Goal: Transaction & Acquisition: Purchase product/service

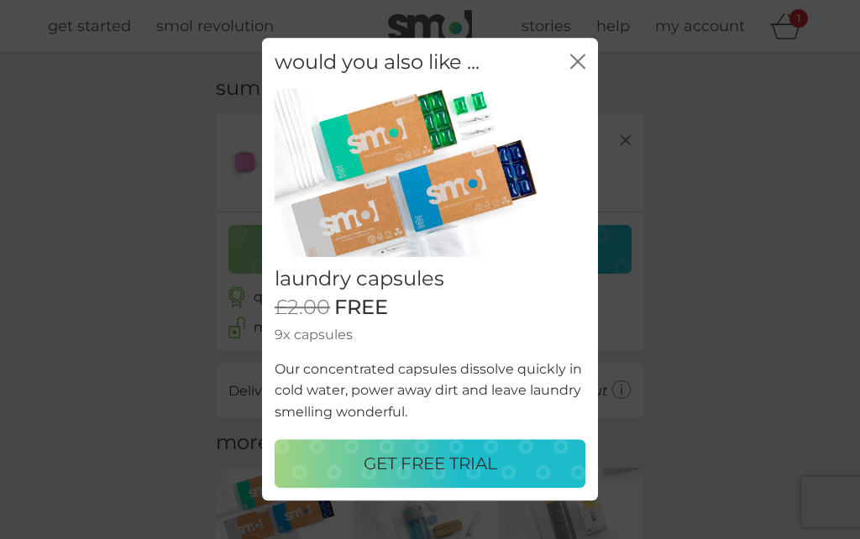
click at [584, 56] on icon "close" at bounding box center [581, 61] width 7 height 13
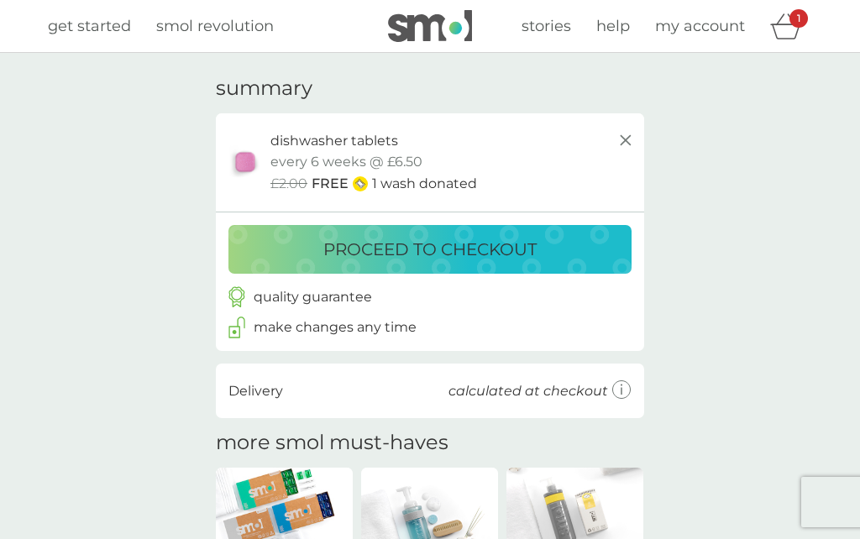
click at [432, 244] on p "proceed to checkout" at bounding box center [429, 249] width 213 height 27
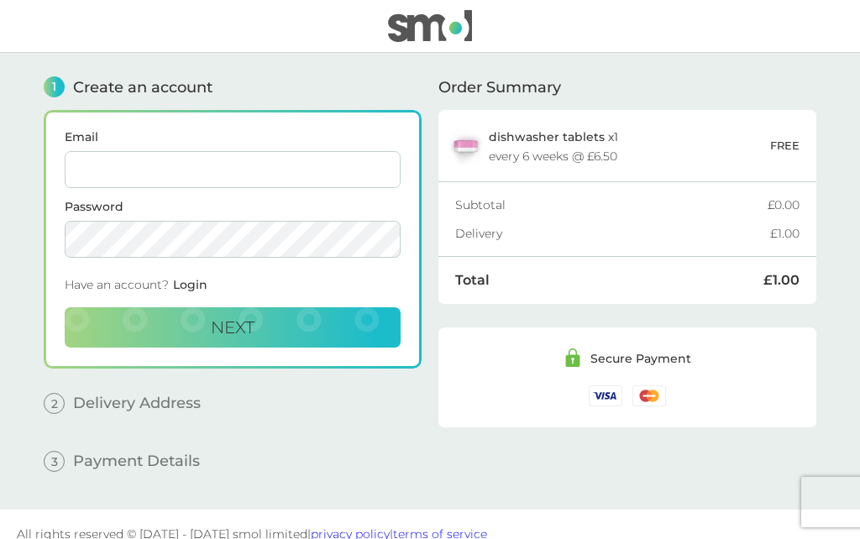
click at [200, 286] on span "Login" at bounding box center [190, 284] width 34 height 15
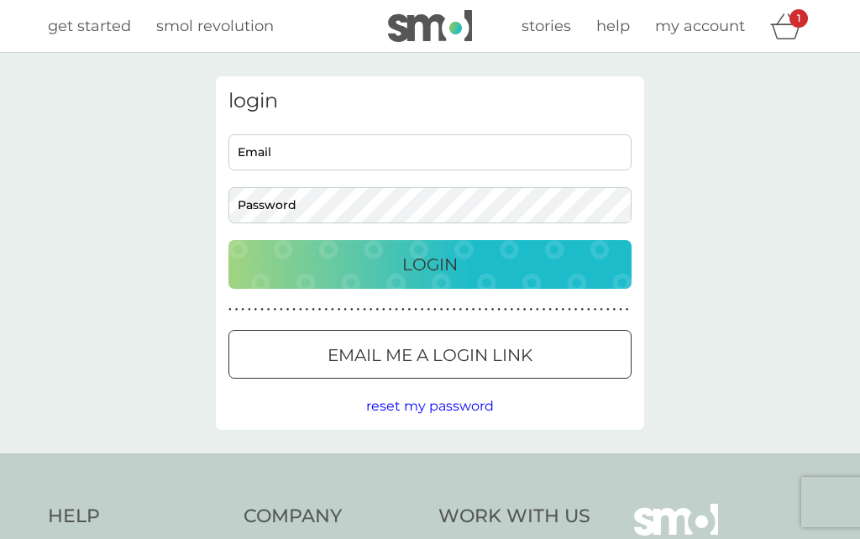
click at [336, 148] on input "Email" at bounding box center [429, 152] width 403 height 36
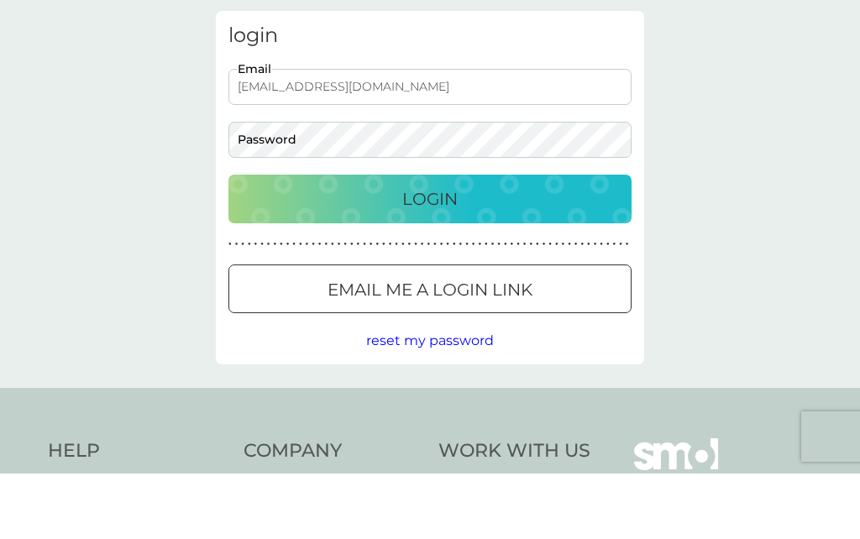
type input "mb.butters@outlook.com"
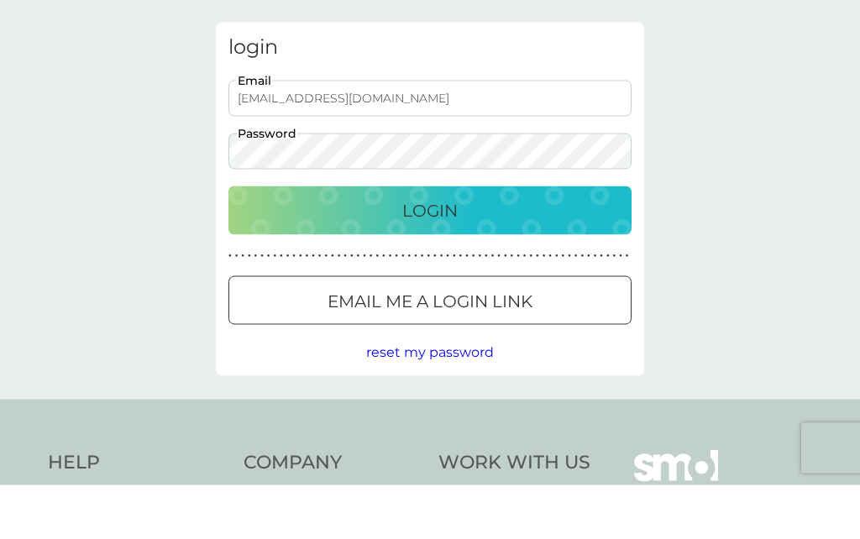
click at [480, 251] on div "Login" at bounding box center [429, 264] width 369 height 27
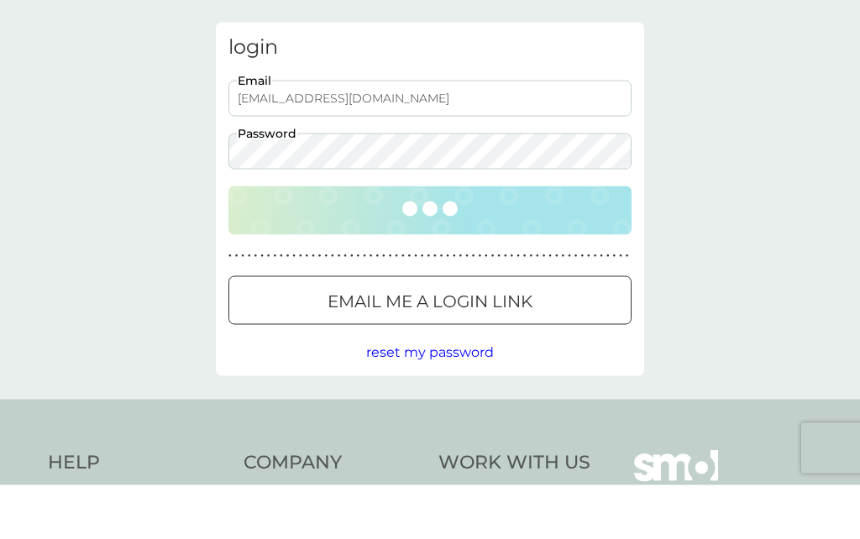
scroll to position [55, 0]
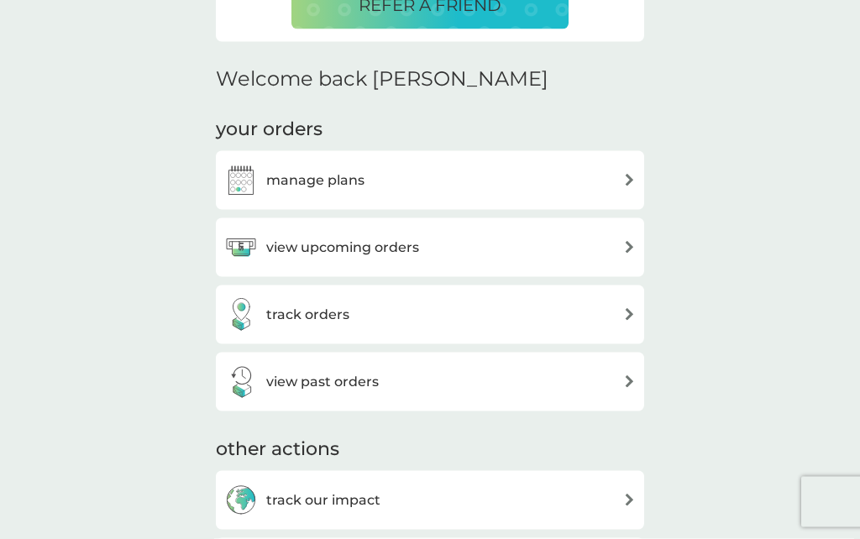
scroll to position [463, 0]
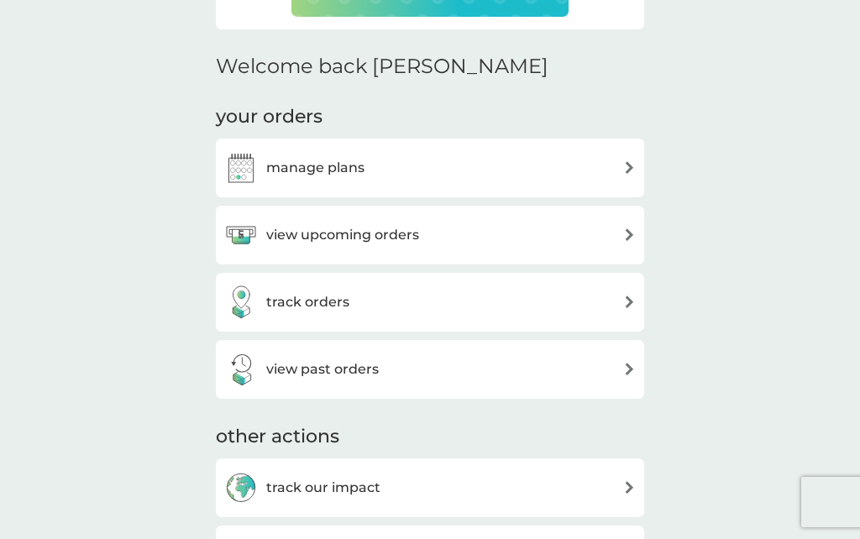
click at [615, 167] on div "manage plans" at bounding box center [429, 168] width 411 height 34
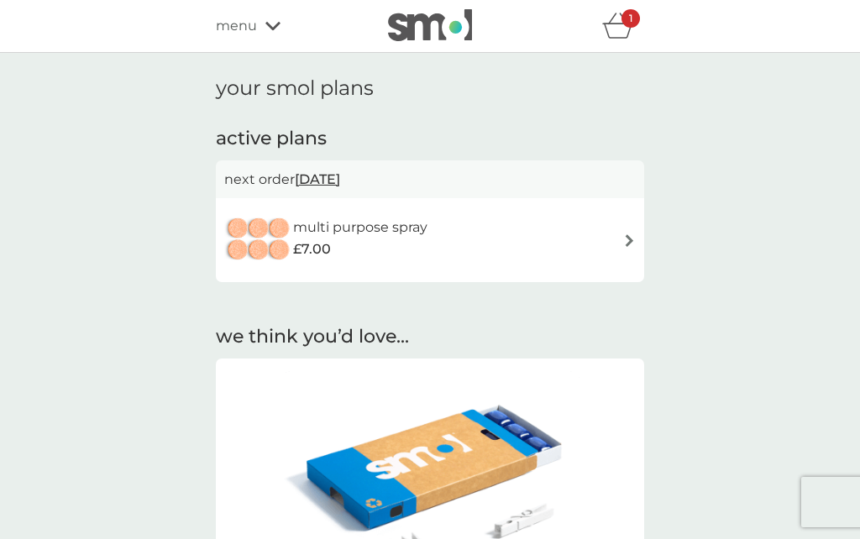
click at [625, 21] on div "1" at bounding box center [630, 18] width 18 height 18
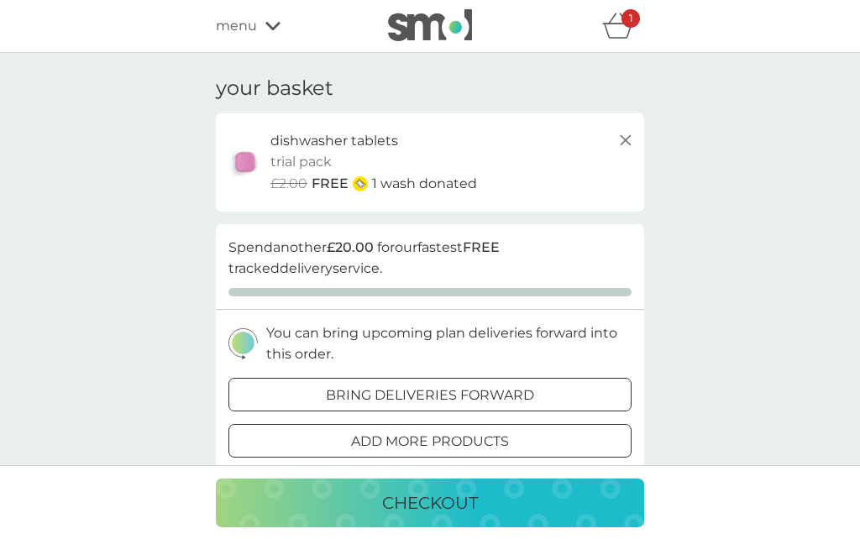
click at [434, 498] on p "checkout" at bounding box center [430, 502] width 96 height 27
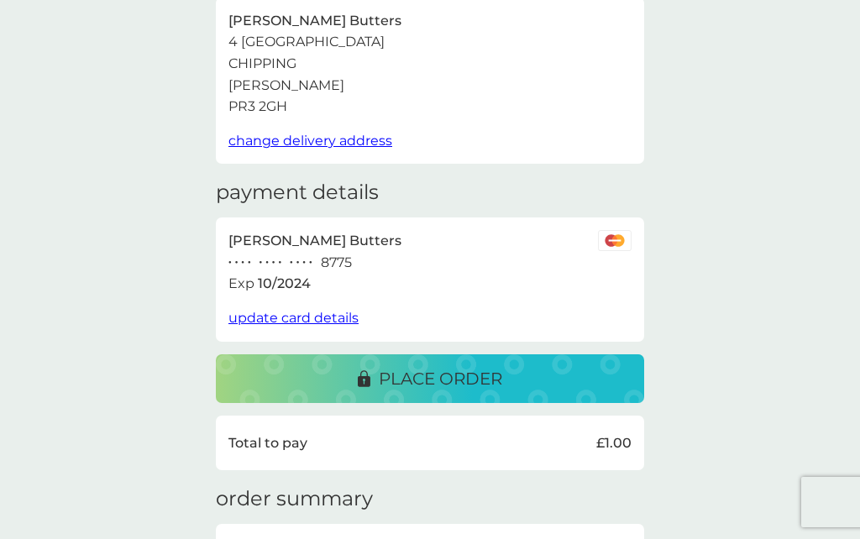
scroll to position [118, 0]
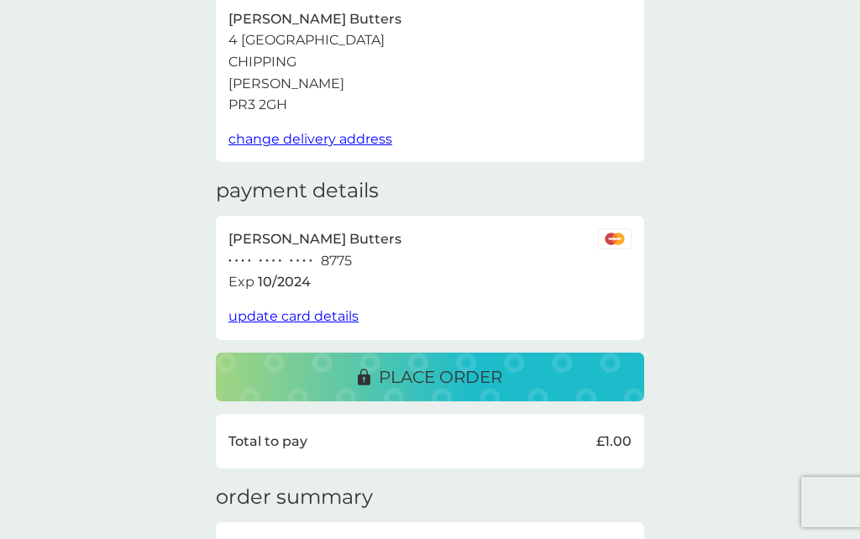
click at [425, 364] on p "place order" at bounding box center [440, 377] width 123 height 27
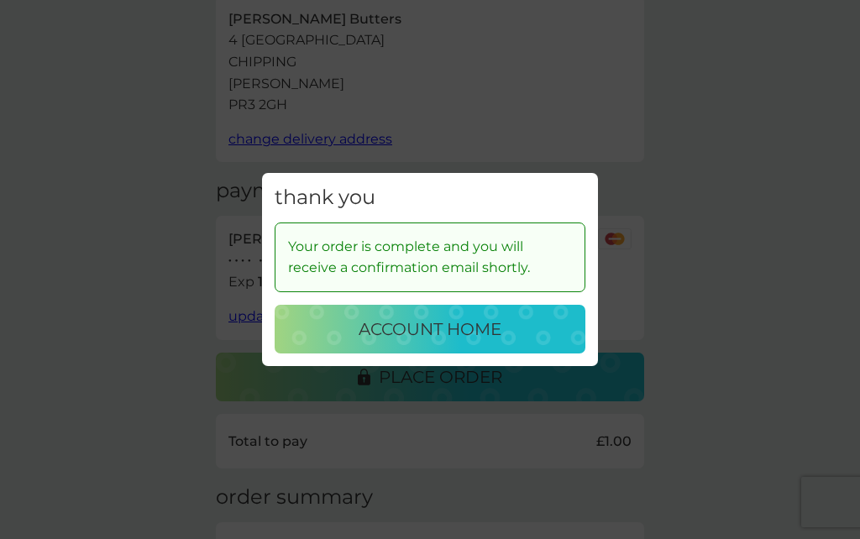
click at [462, 343] on p "account home" at bounding box center [430, 329] width 143 height 27
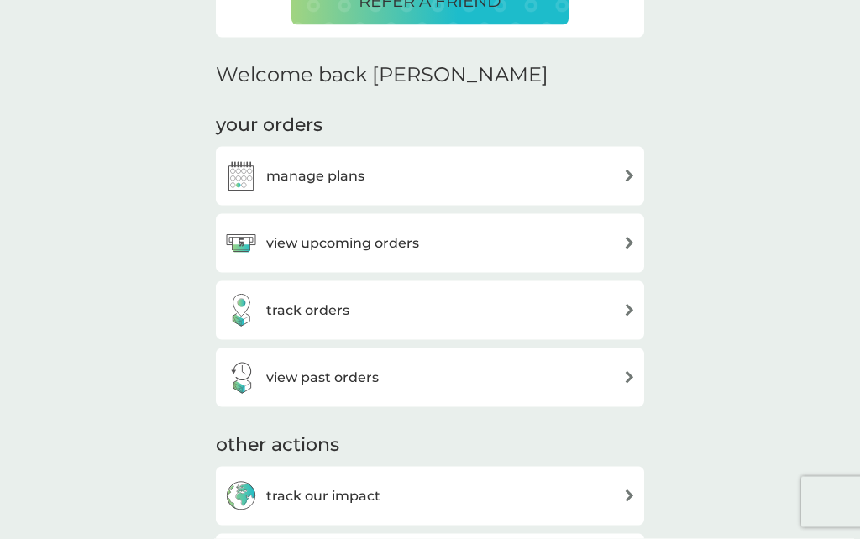
scroll to position [457, 0]
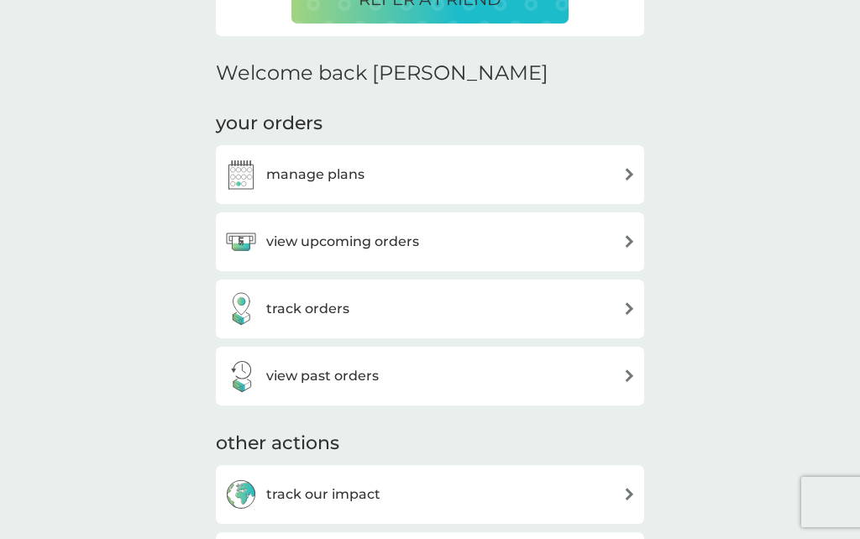
click at [609, 165] on div "manage plans" at bounding box center [429, 175] width 411 height 34
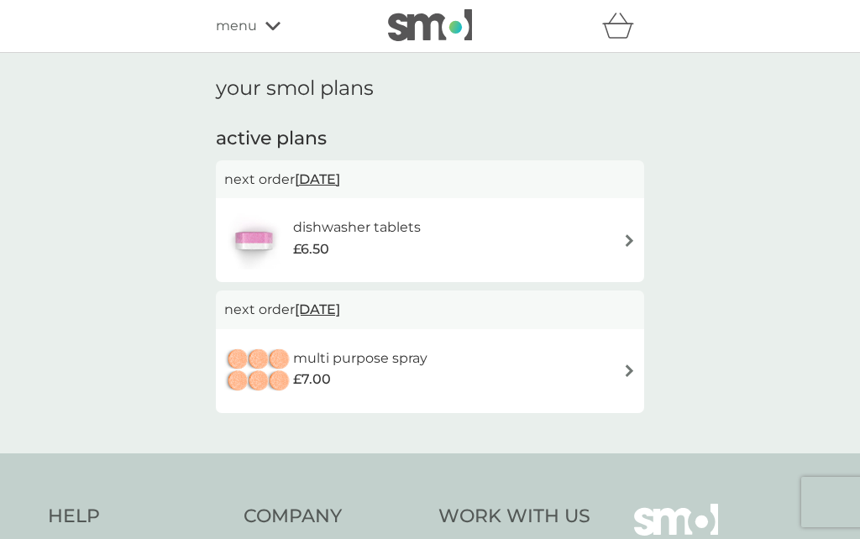
click at [618, 238] on div "dishwasher tablets £6.50" at bounding box center [429, 240] width 411 height 59
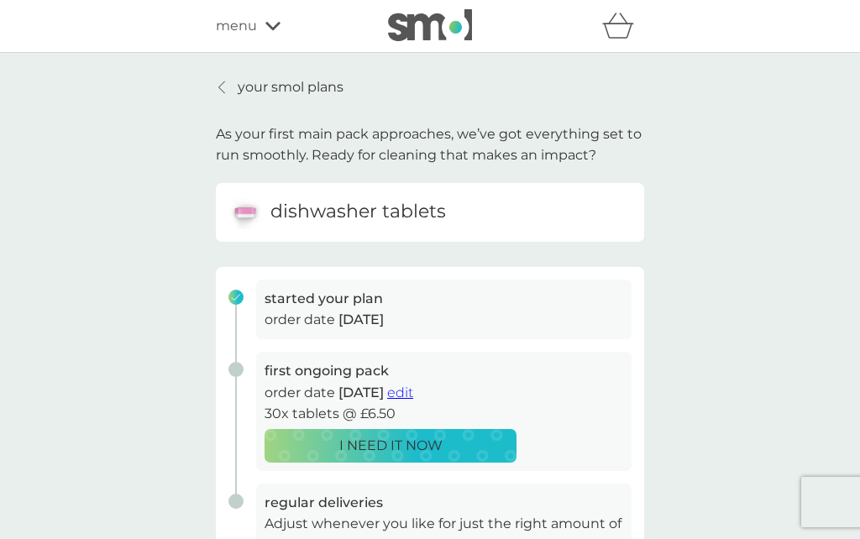
click at [228, 89] on div at bounding box center [223, 87] width 12 height 13
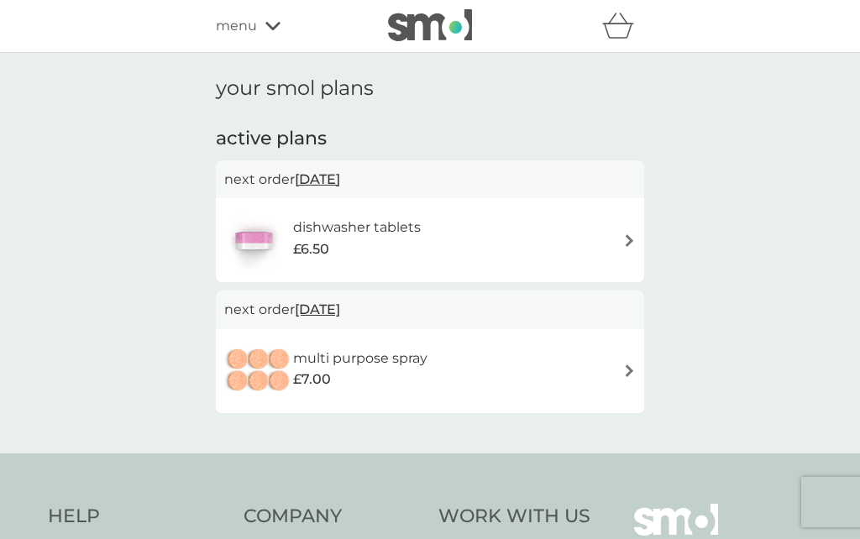
click at [271, 22] on icon at bounding box center [272, 26] width 15 height 10
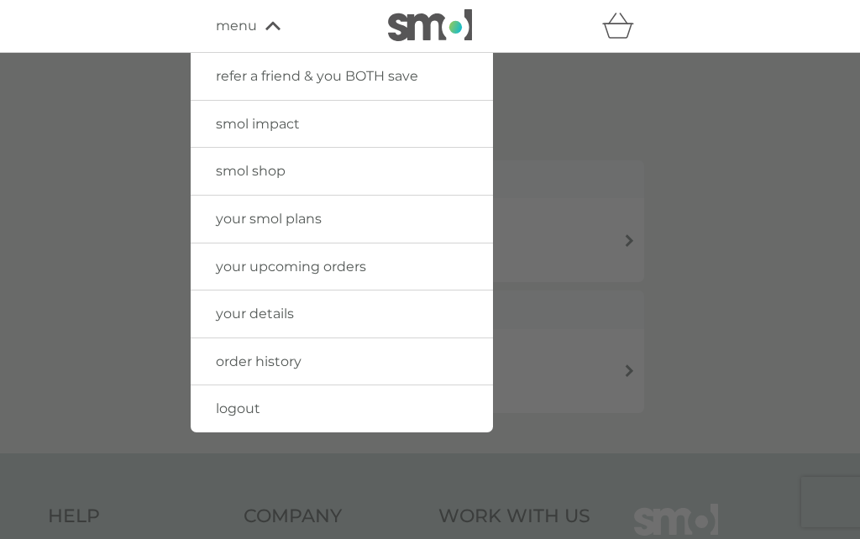
click at [284, 316] on span "your details" at bounding box center [255, 314] width 78 height 16
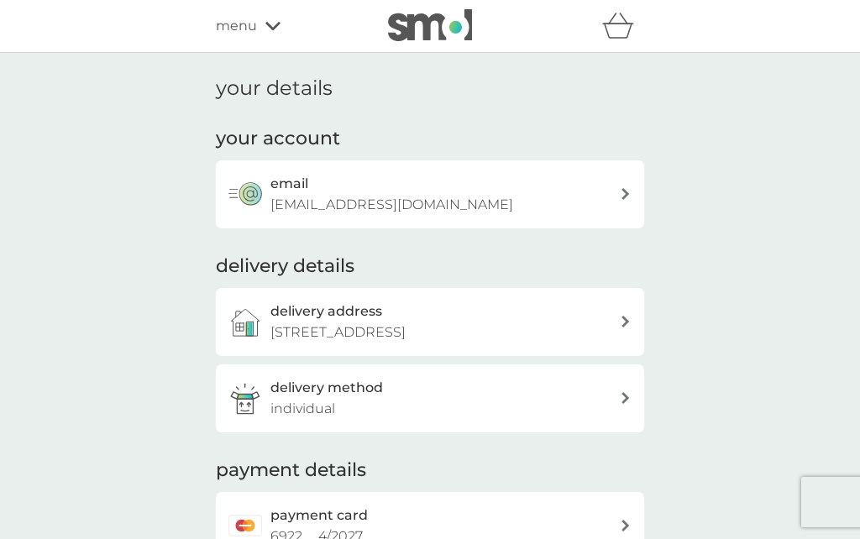
click at [275, 29] on icon at bounding box center [272, 26] width 15 height 10
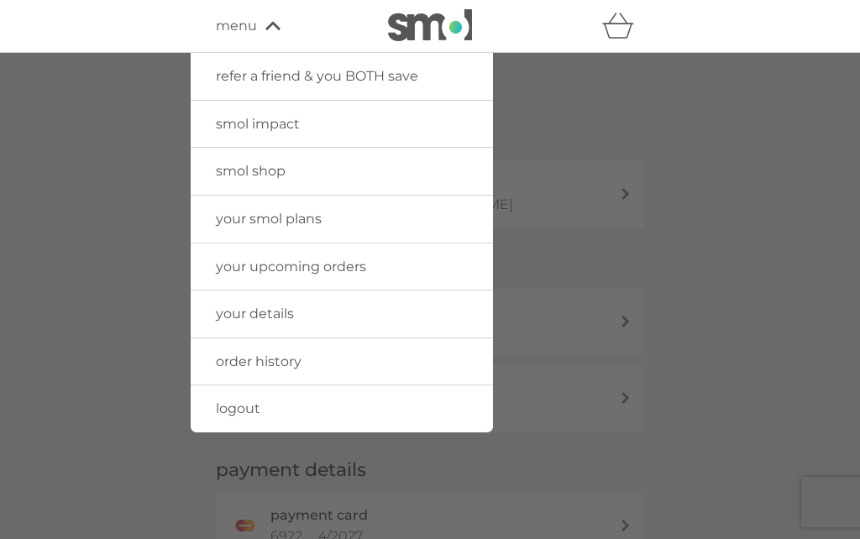
click at [230, 411] on span "logout" at bounding box center [238, 408] width 44 height 16
